Goal: Complete application form

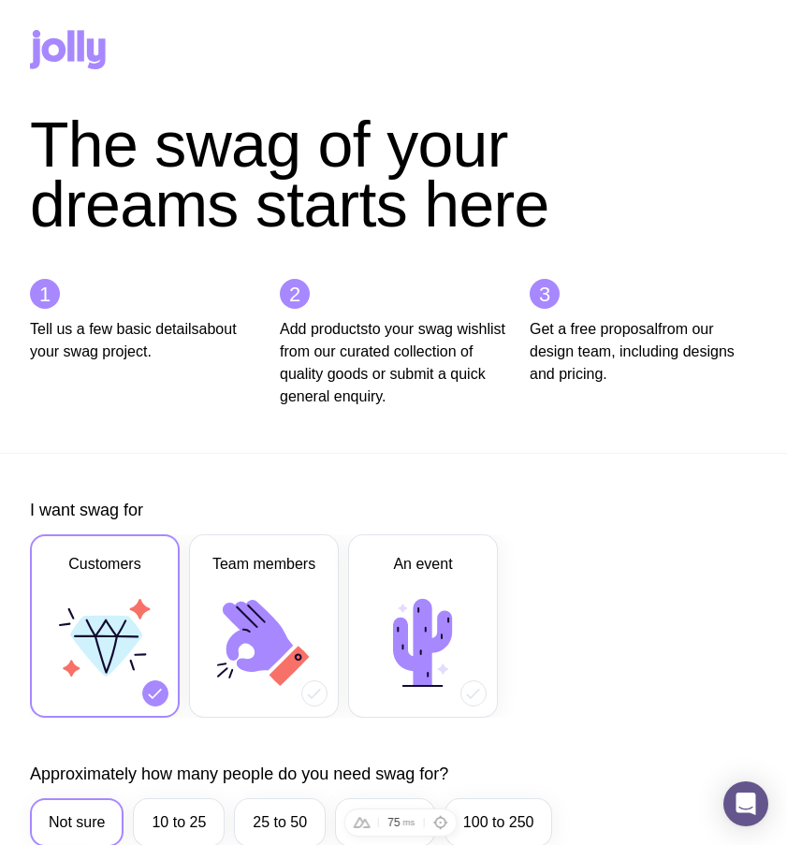
scroll to position [939, 0]
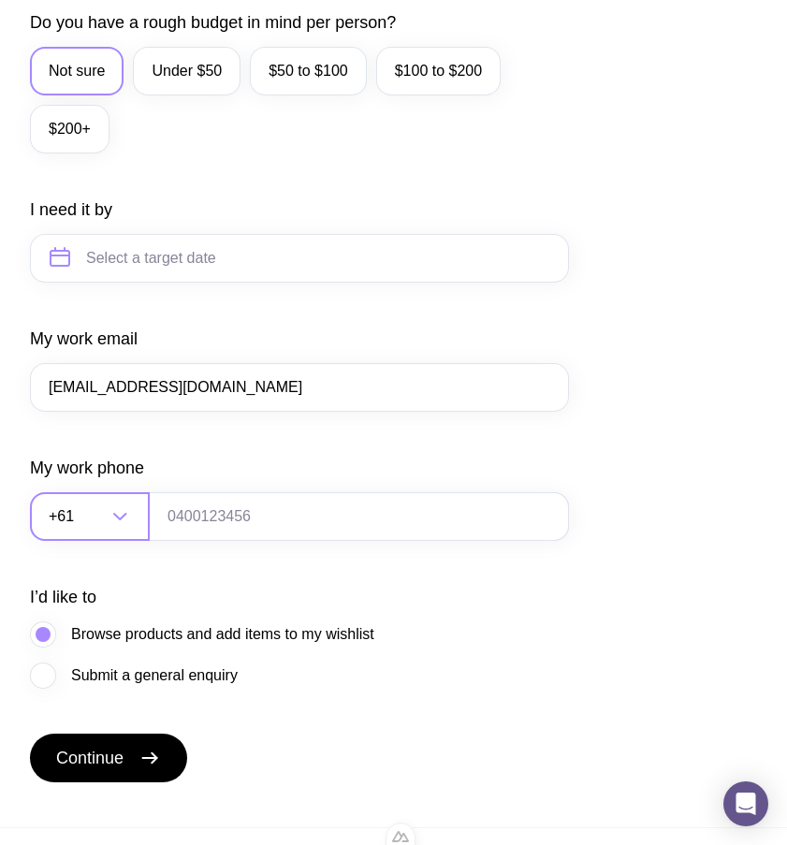
type input "[EMAIL_ADDRESS][DOMAIN_NAME]"
click at [107, 520] on div "+61" at bounding box center [69, 516] width 79 height 49
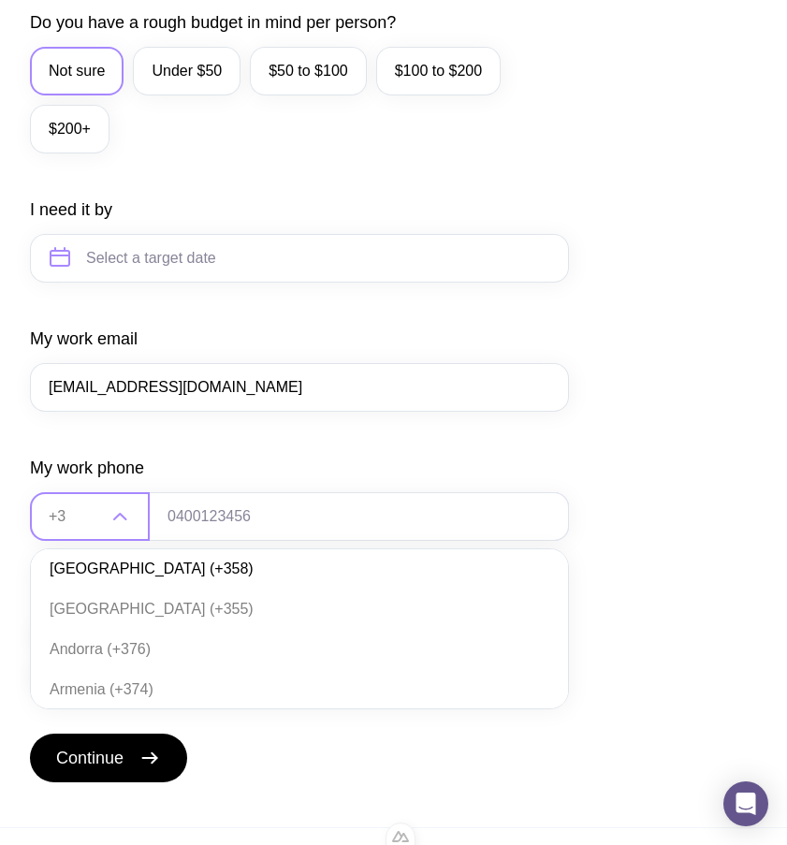
scroll to position [0, 0]
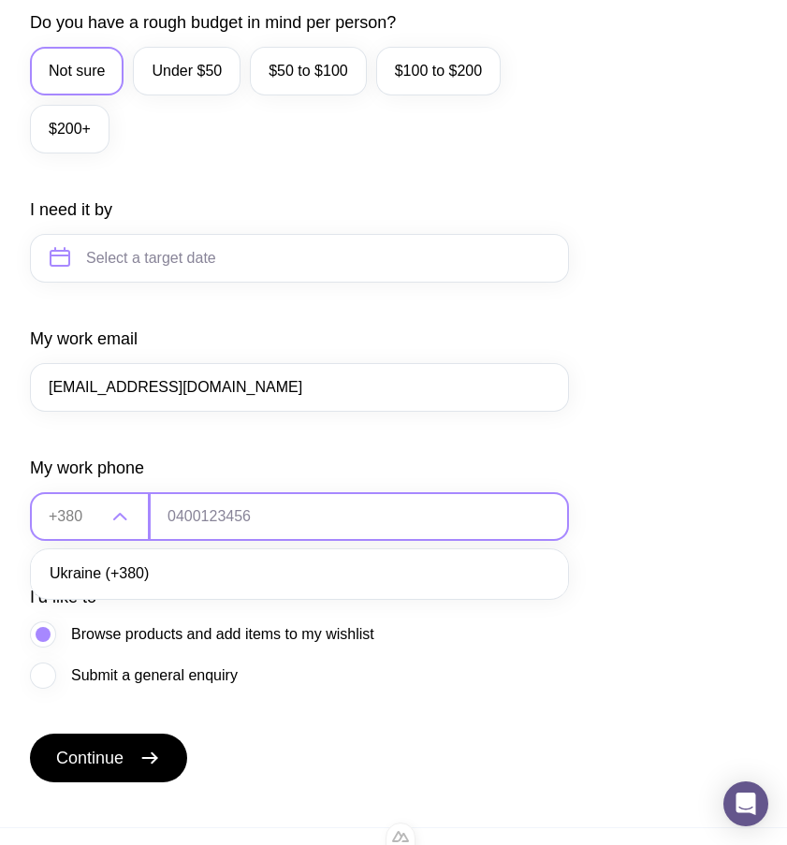
type input "+380"
click at [250, 518] on input "tel" at bounding box center [359, 516] width 420 height 49
type input "664130339"
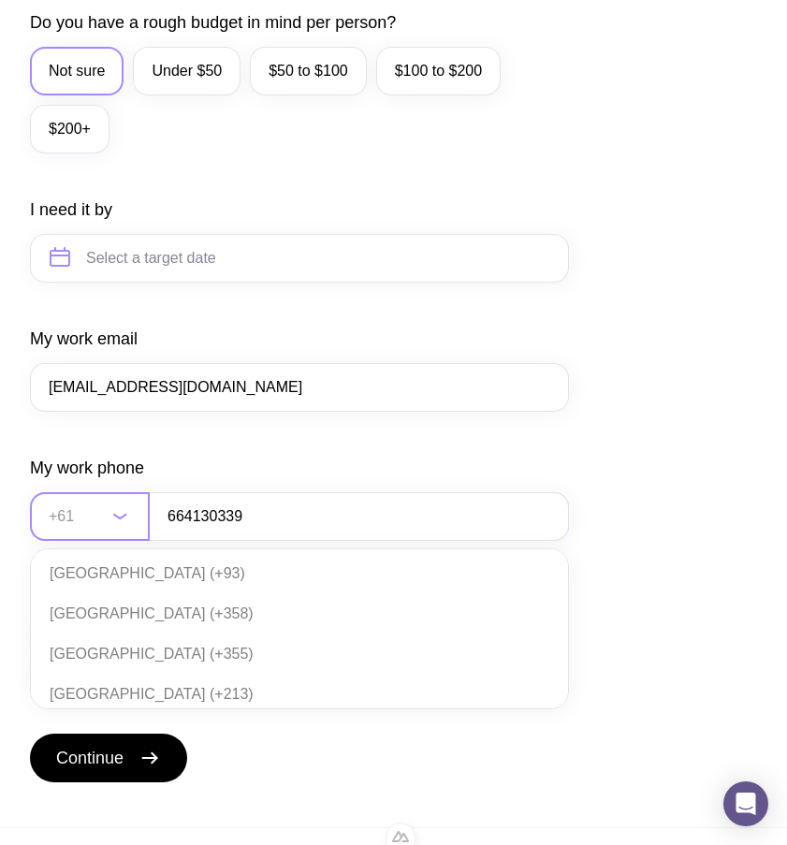
click at [91, 523] on input "Search for option" at bounding box center [78, 516] width 58 height 49
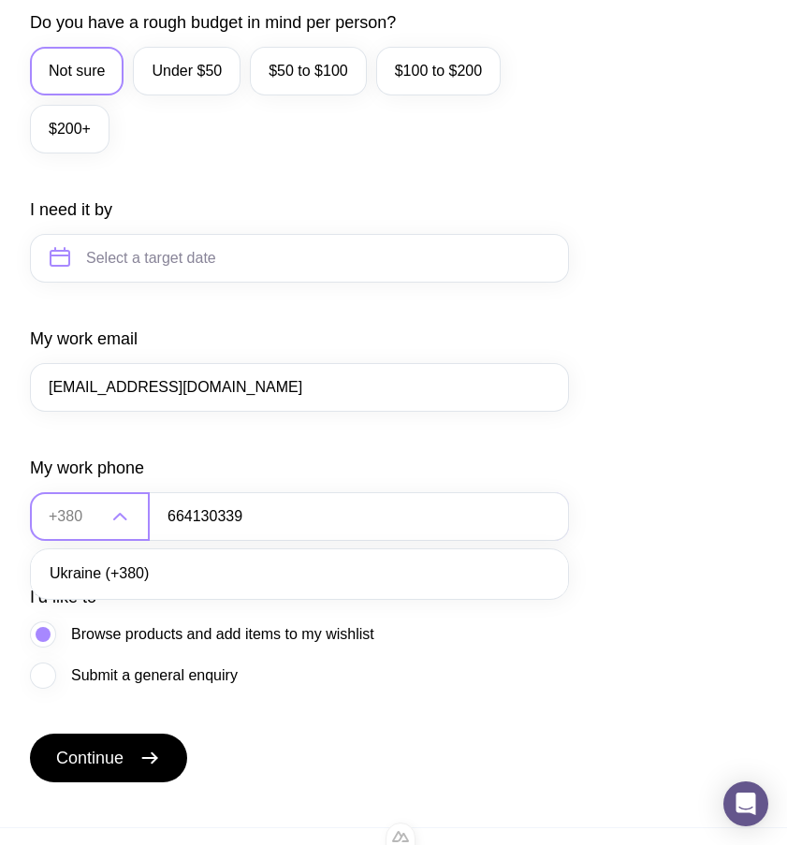
click at [138, 578] on li "Ukraine (+380)" at bounding box center [299, 574] width 537 height 40
type input "+380"
click at [248, 456] on form "I want swag for Customers Team members An event Approximately how many people d…" at bounding box center [299, 171] width 539 height 1222
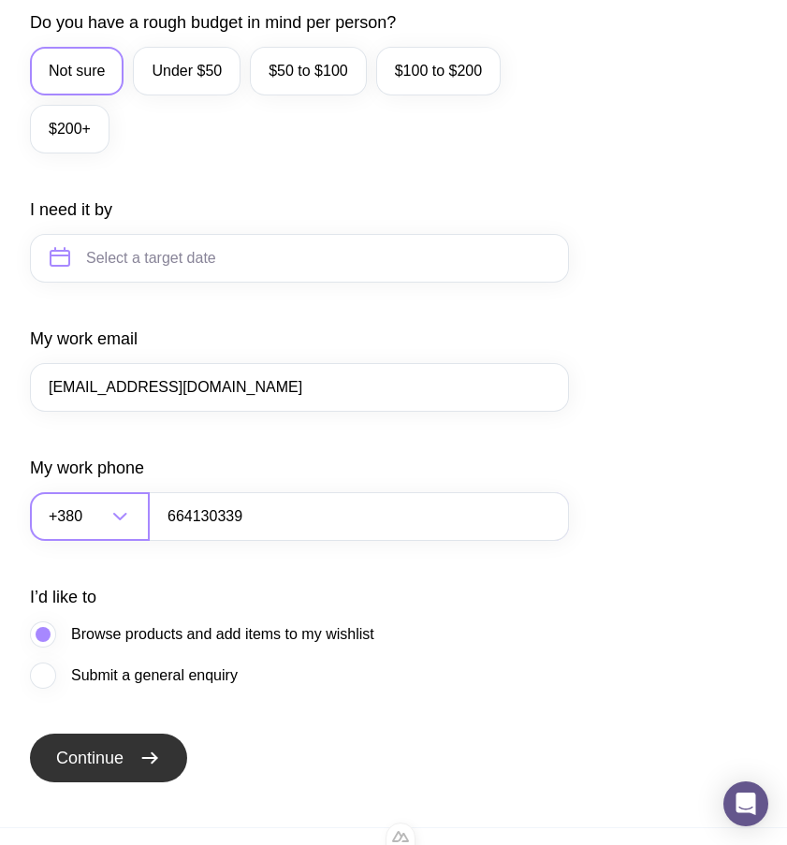
click at [161, 762] on icon "submit" at bounding box center [149, 758] width 22 height 22
